Goal: Check status

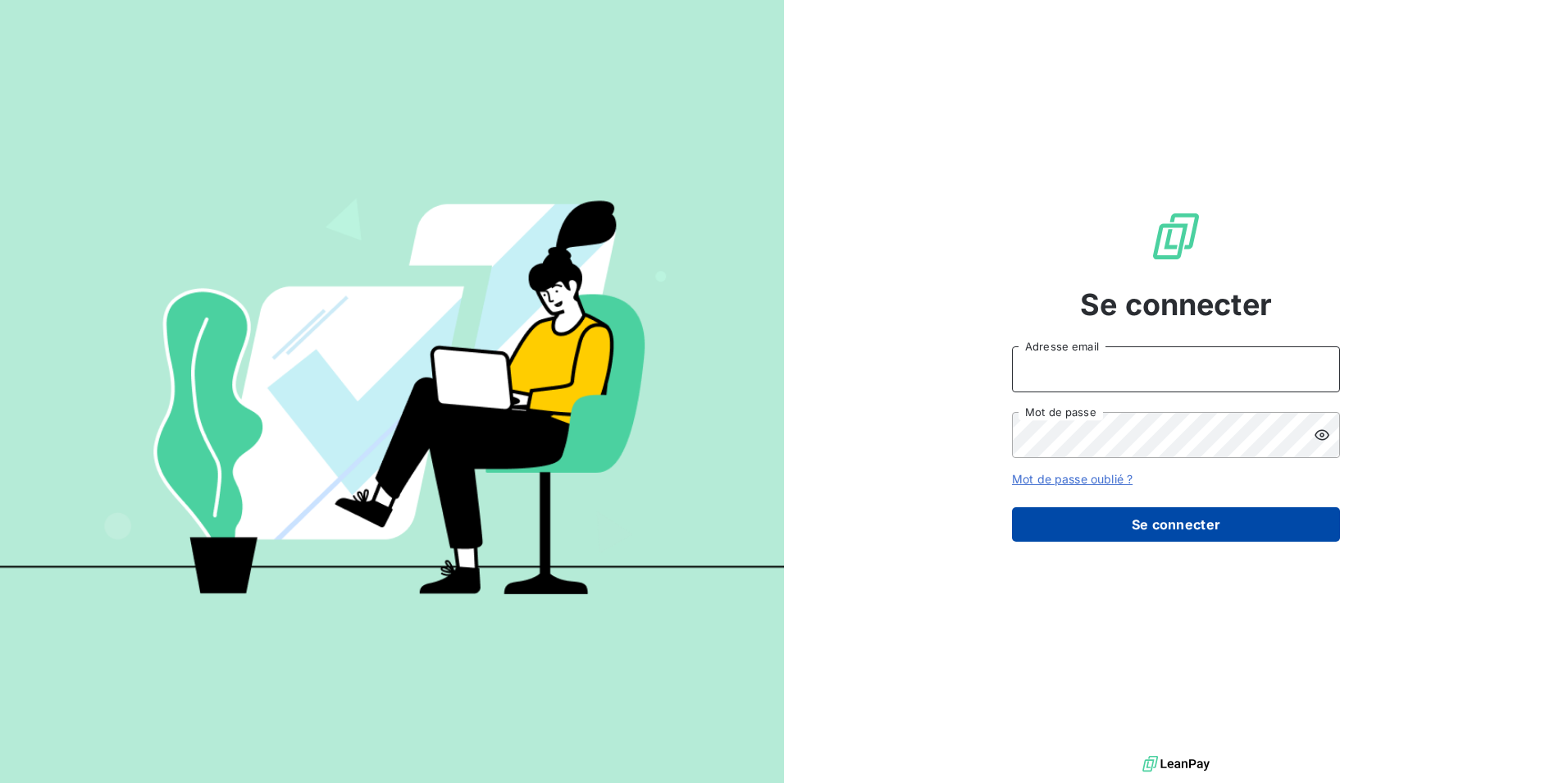
type input "[EMAIL_ADDRESS][PERSON_NAME][DOMAIN_NAME]"
click at [1125, 521] on button "Se connecter" at bounding box center [1176, 524] width 328 height 35
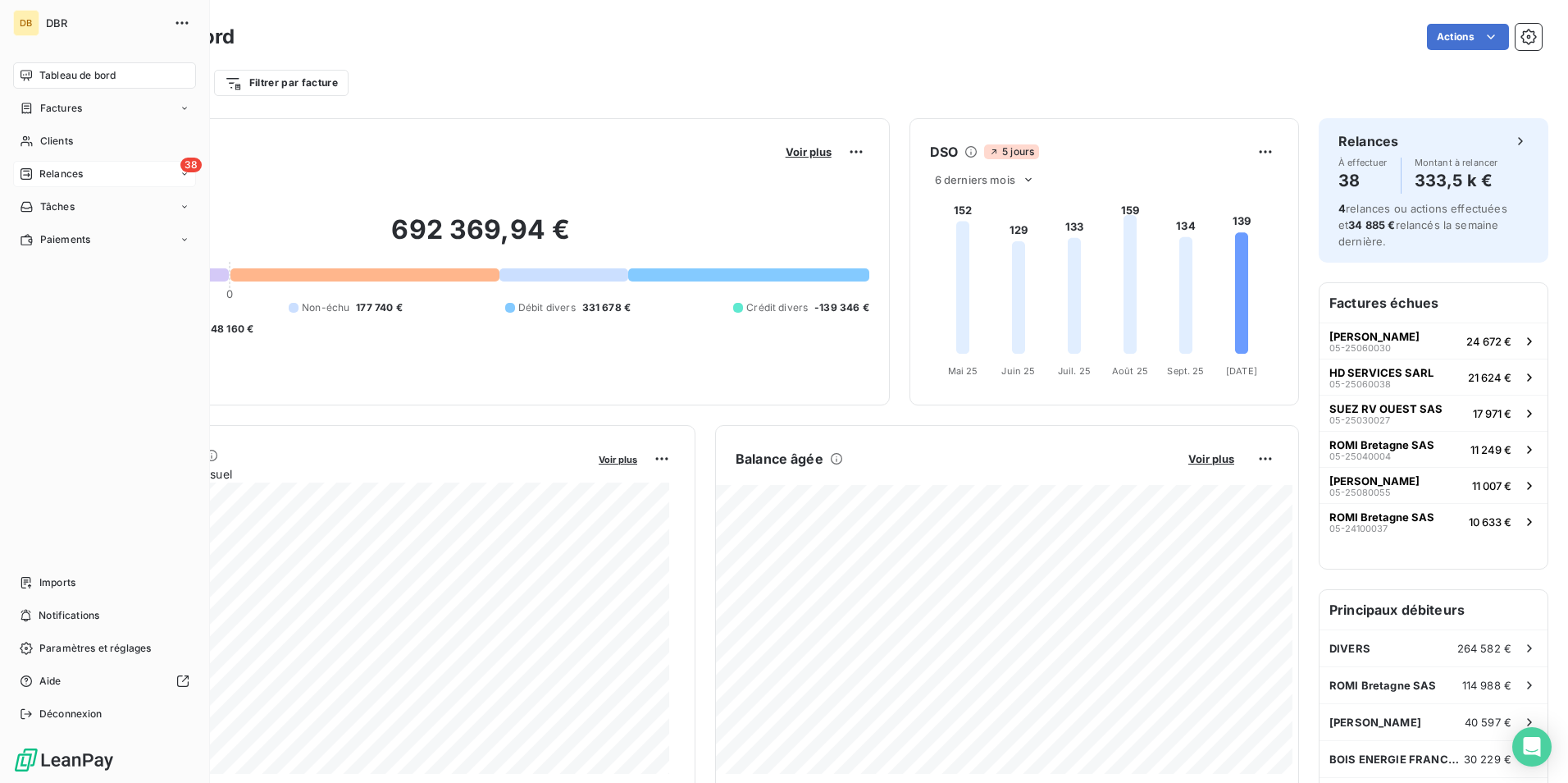
click at [56, 165] on div "38 Relances" at bounding box center [104, 174] width 183 height 26
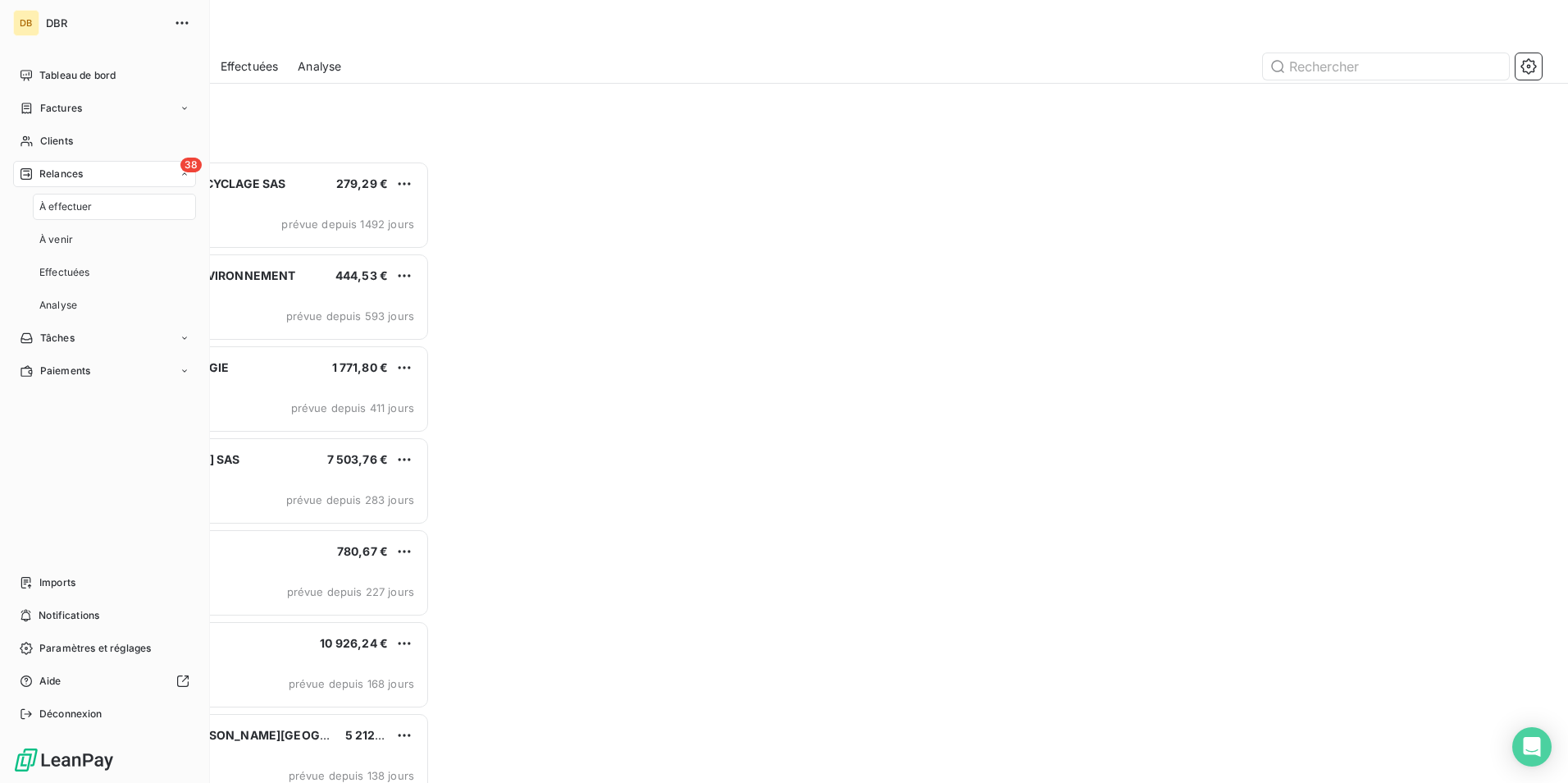
scroll to position [609, 339]
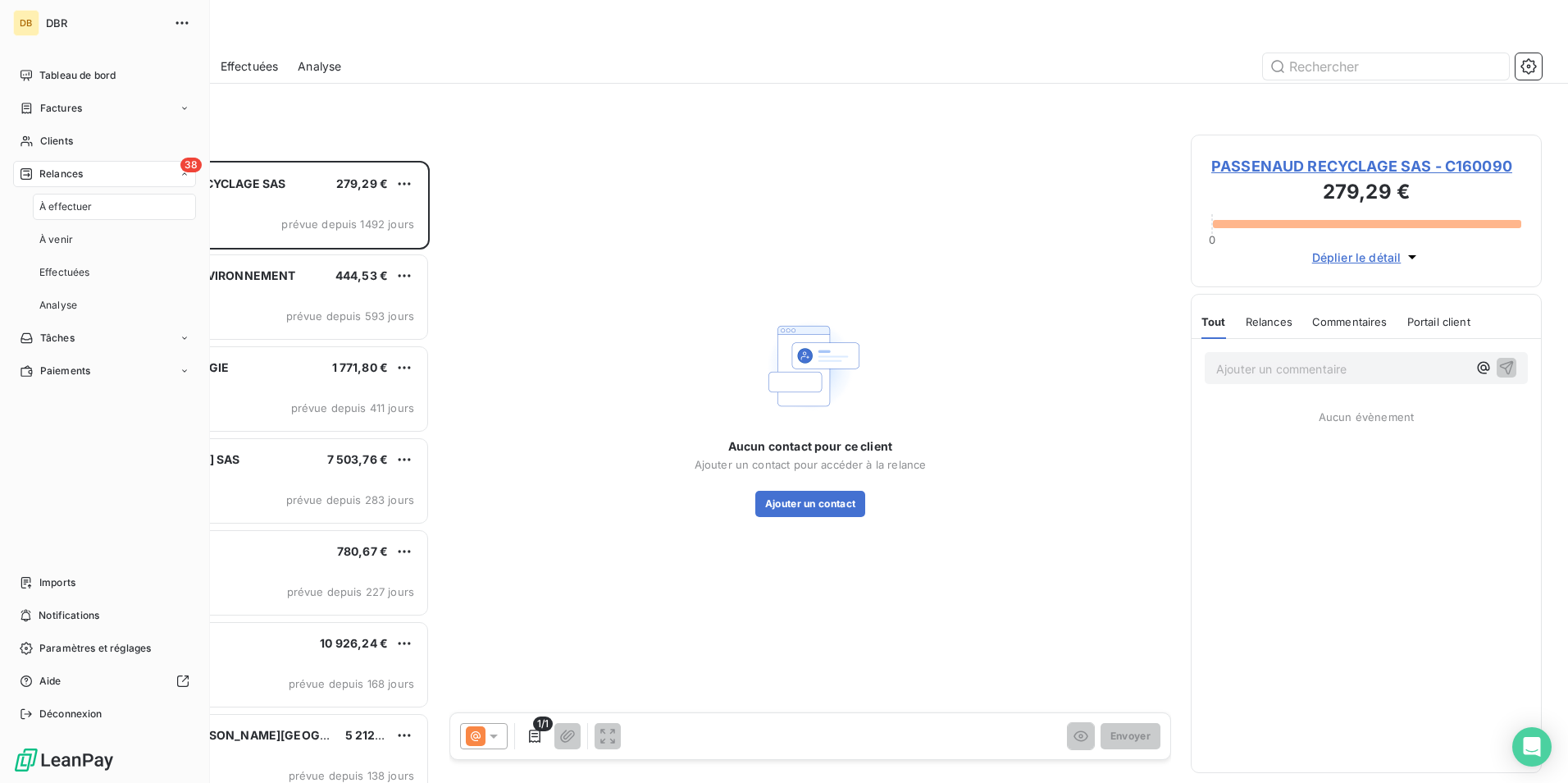
click at [79, 201] on span "À effectuer" at bounding box center [66, 206] width 54 height 15
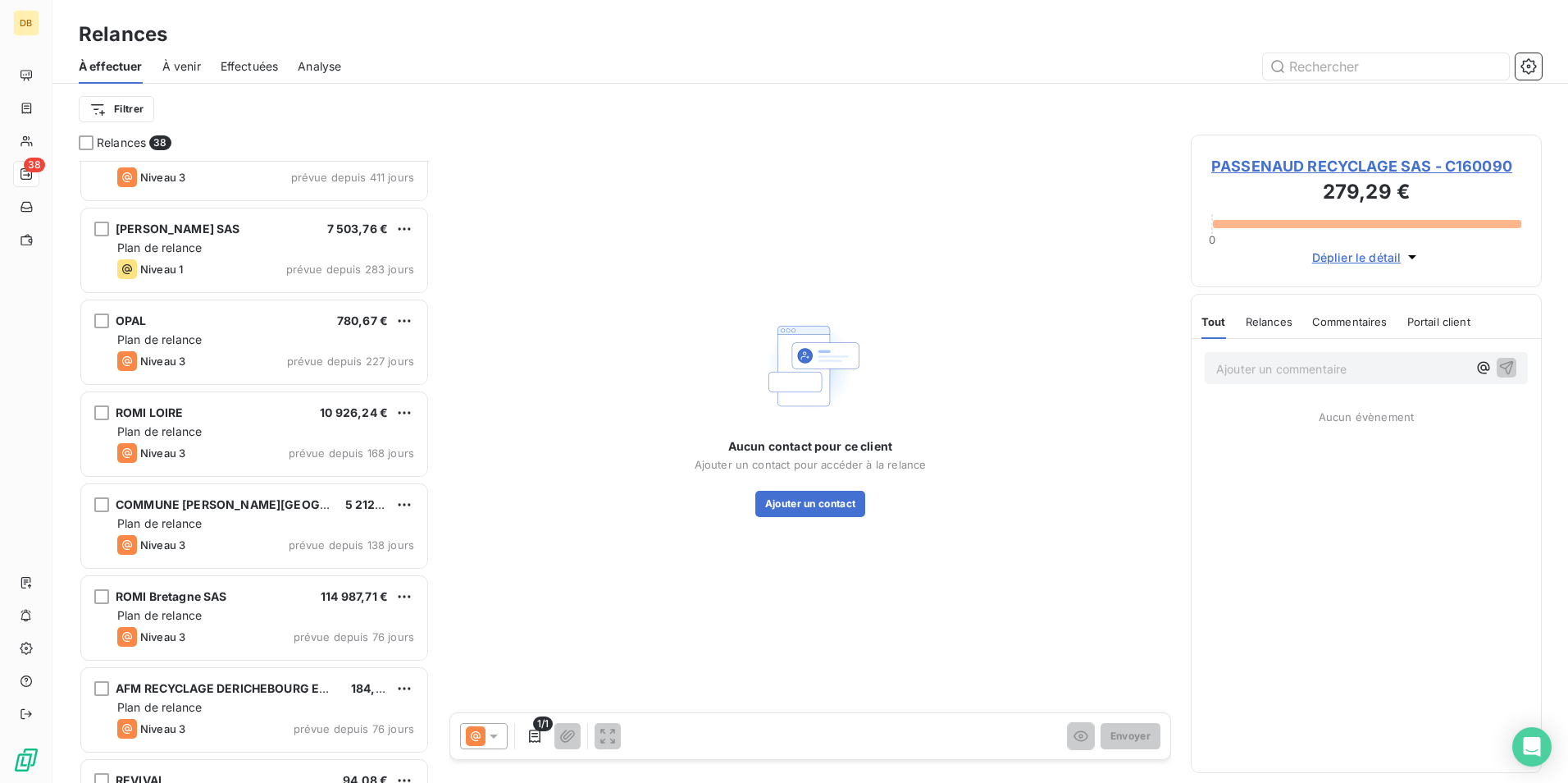
scroll to position [247, 0]
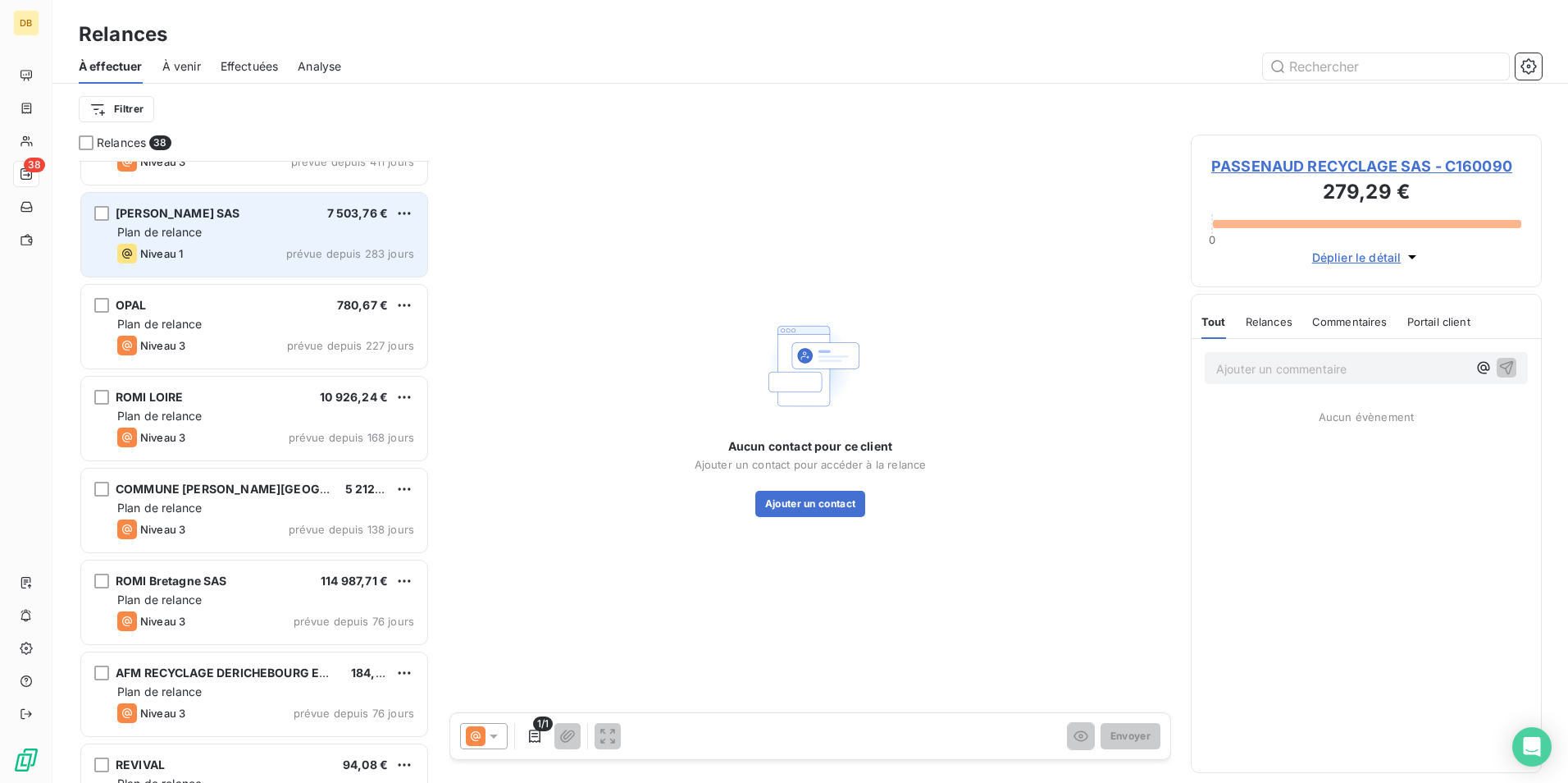
click at [287, 251] on div "Niveau 1 prévue depuis 283 jours" at bounding box center [266, 253] width 297 height 20
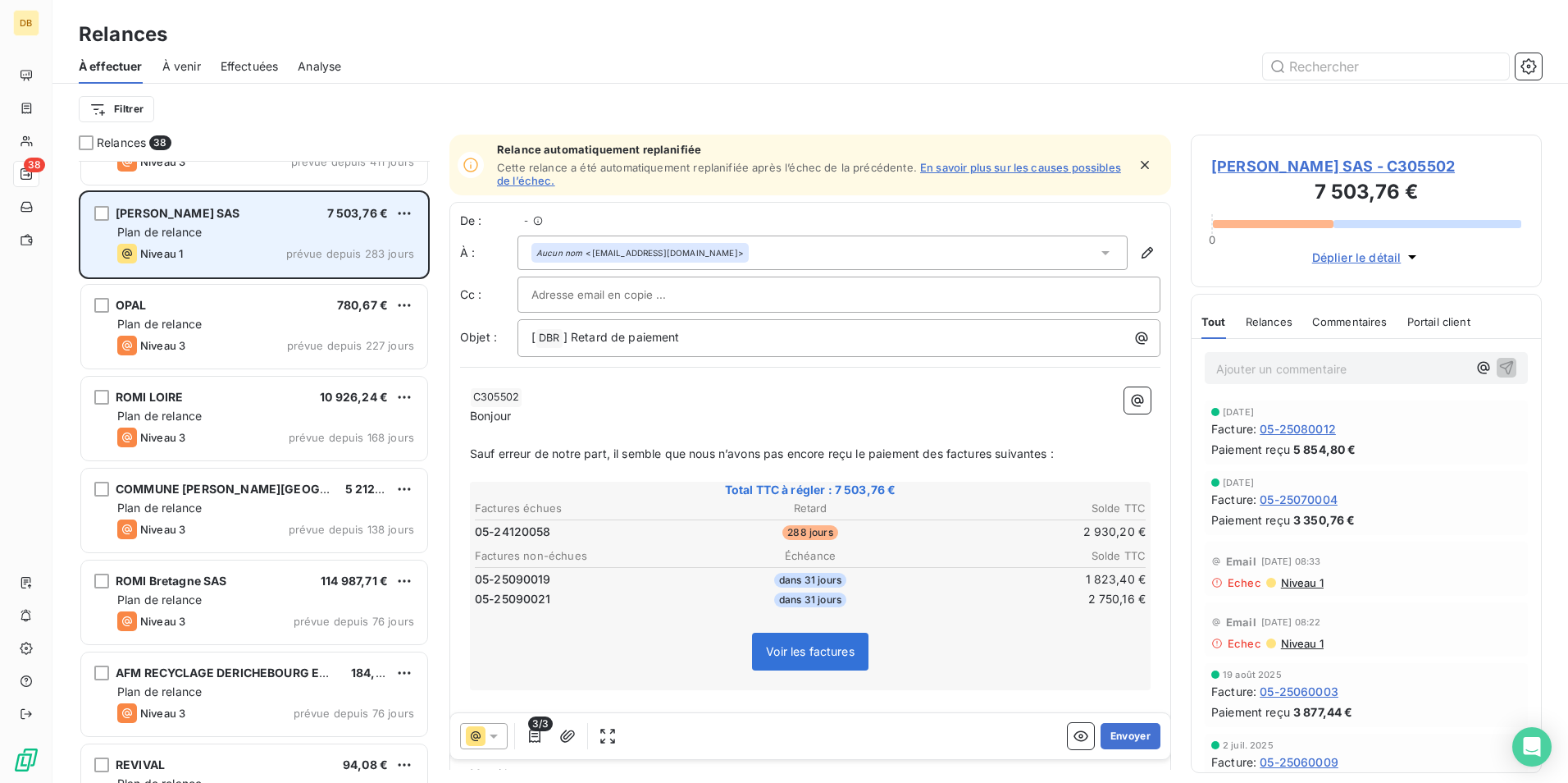
scroll to position [609, 339]
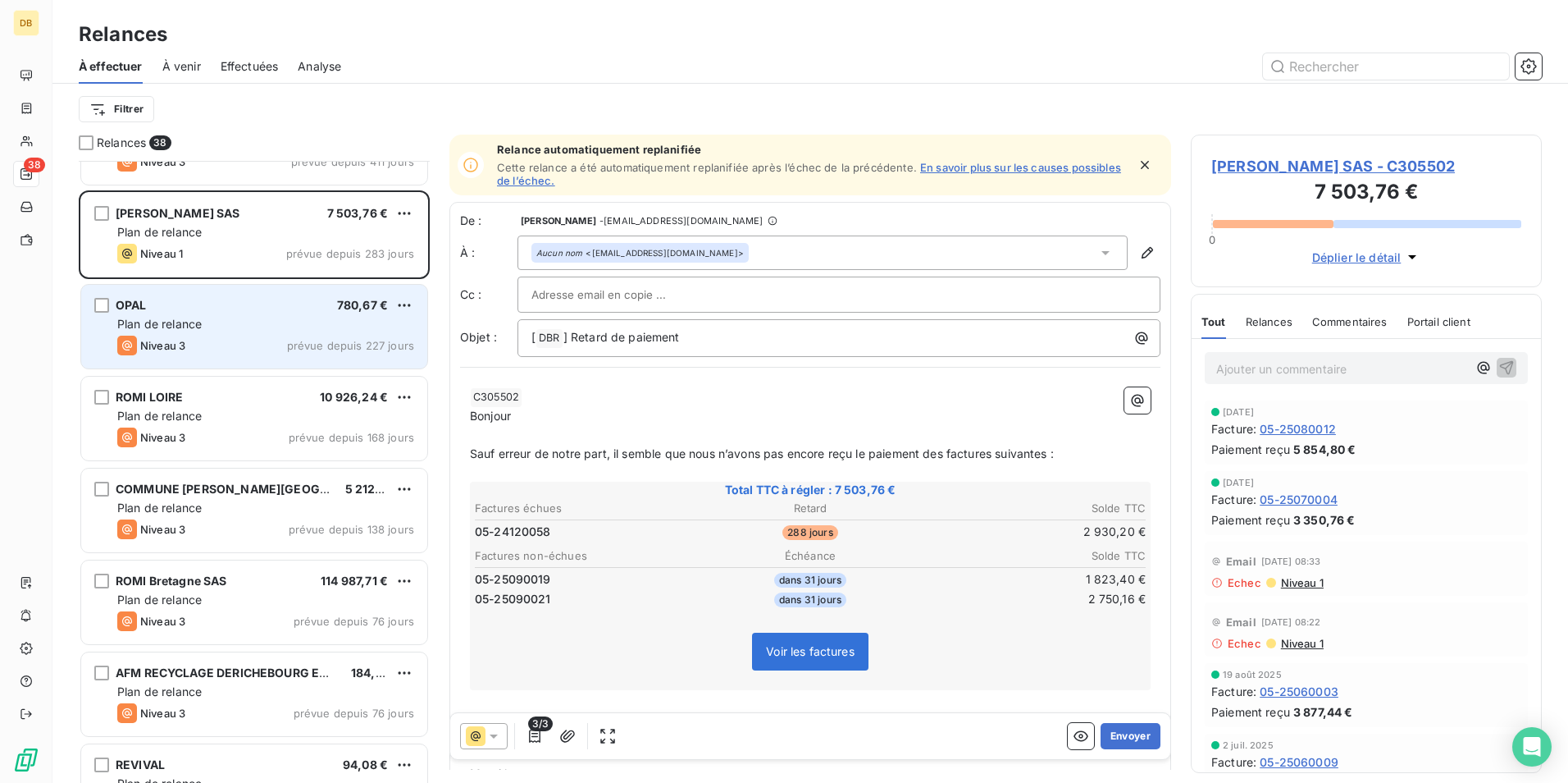
click at [265, 324] on div "Plan de relance" at bounding box center [266, 324] width 297 height 16
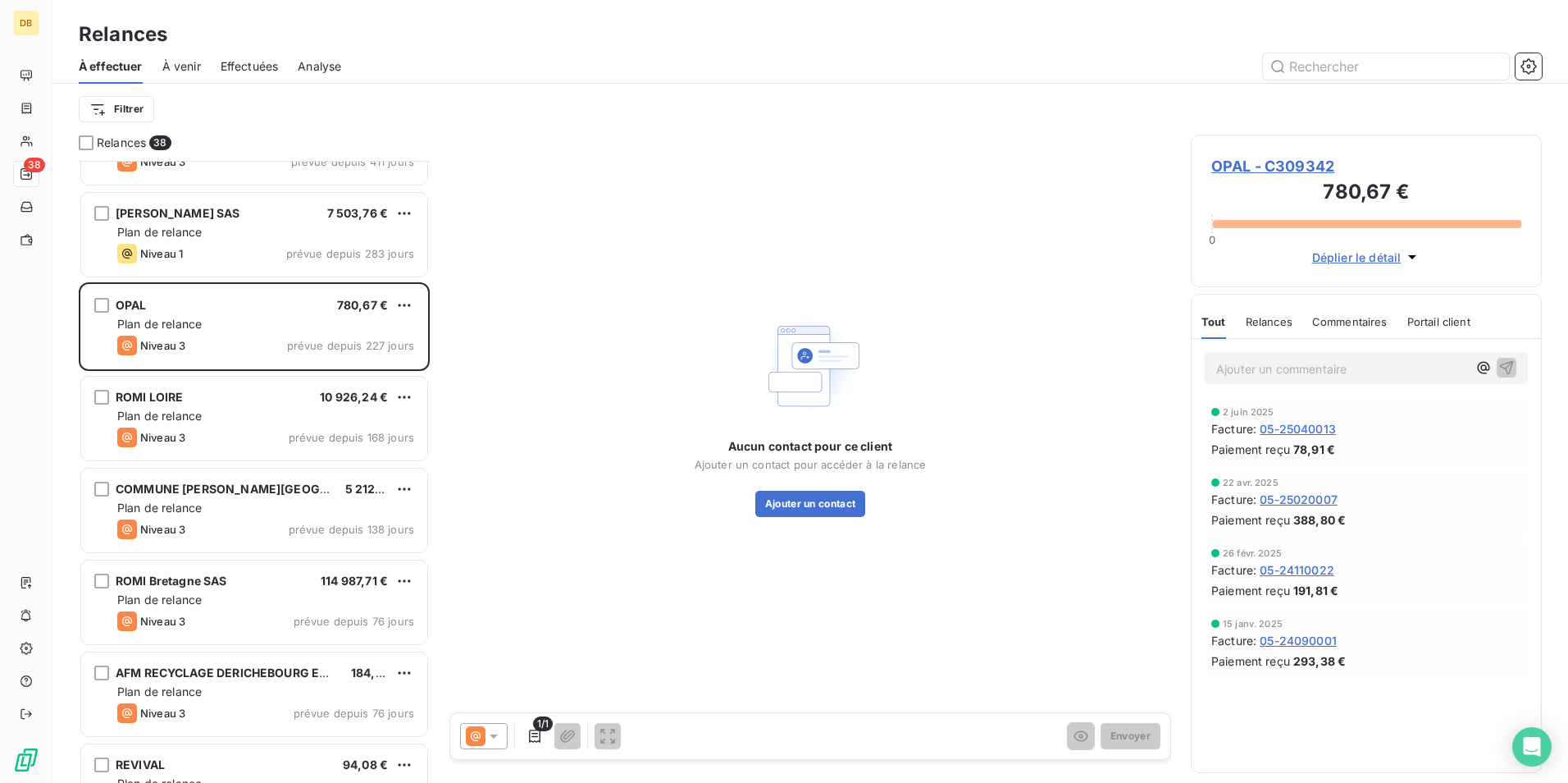
click at [1362, 253] on span "Déplier le détail" at bounding box center [1357, 257] width 90 height 17
